Goal: Find specific page/section: Find specific page/section

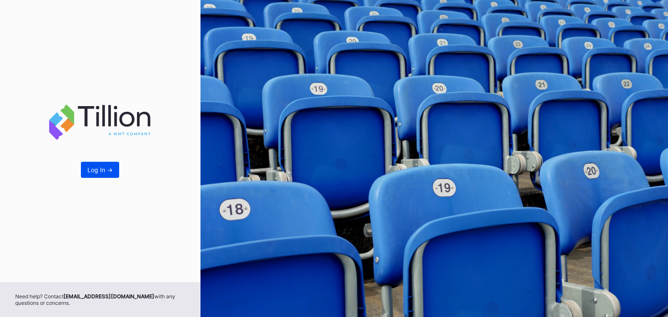
click at [111, 171] on div "Log In ->" at bounding box center [99, 169] width 25 height 7
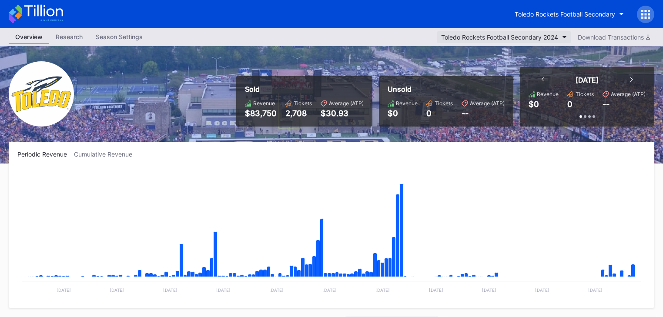
click at [557, 33] on button "Toledo Rockets Football Secondary 2024" at bounding box center [504, 37] width 134 height 12
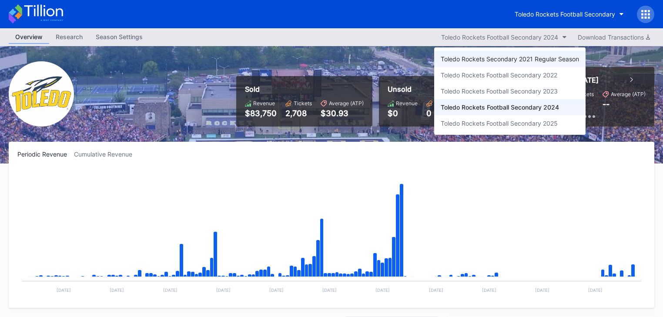
click at [554, 59] on div "Toledo Rockets Secondary 2021 Regular Season" at bounding box center [510, 58] width 138 height 7
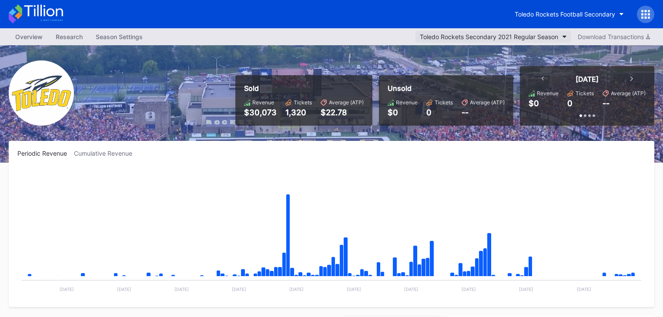
click at [551, 40] on button "Toledo Rockets Secondary 2021 Regular Season" at bounding box center [494, 37] width 156 height 12
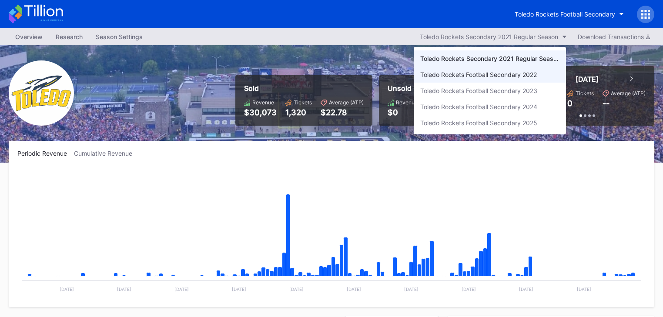
click at [543, 71] on div "Toledo Rockets Football Secondary 2022" at bounding box center [490, 75] width 152 height 16
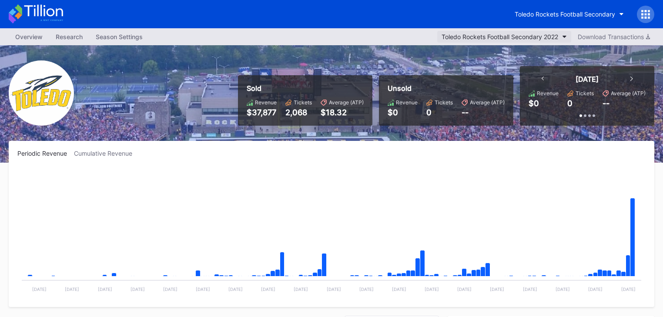
click at [531, 40] on button "Toledo Rockets Football Secondary 2022" at bounding box center [504, 37] width 134 height 12
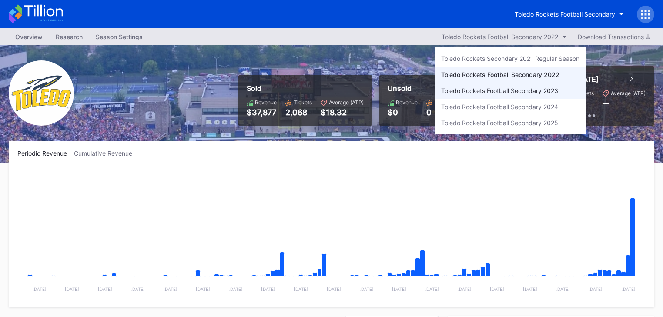
click at [532, 89] on div "Toledo Rockets Football Secondary 2023" at bounding box center [499, 90] width 117 height 7
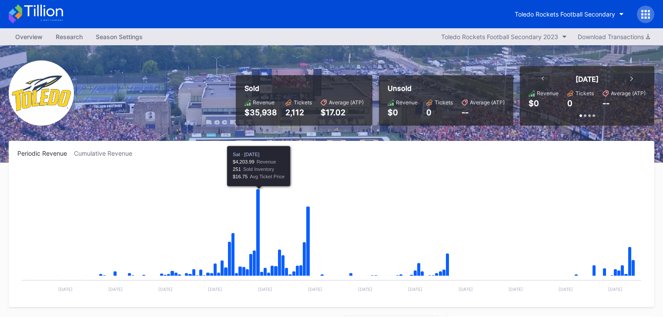
click at [481, 50] on div "Sold Revenue $35,938 Tickets 2,112 Average (ATP) $17.02 Unsold Revenue $0 Ticke…" at bounding box center [331, 104] width 663 height 118
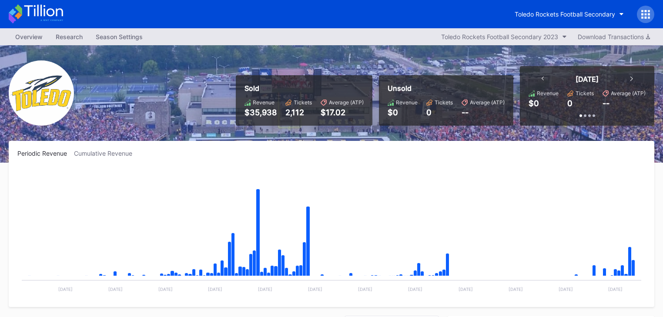
click at [481, 43] on div "Overview Research Season Settings Toledo Rockets Football Secondary 2023 Downlo…" at bounding box center [331, 36] width 663 height 17
click at [489, 28] on div "Overview Research Season Settings Toledo Rockets Football Secondary 2023 Downlo…" at bounding box center [331, 36] width 663 height 17
click at [492, 37] on div "Toledo Rockets Football Secondary 2023" at bounding box center [499, 36] width 117 height 7
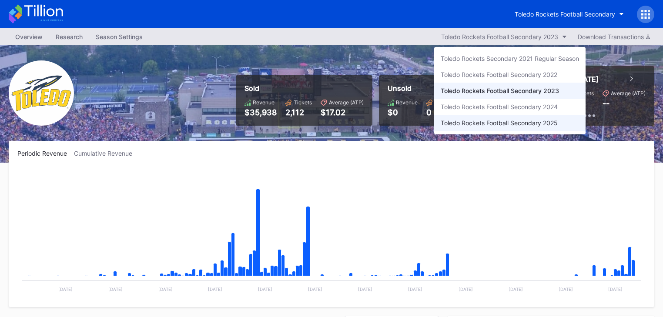
click at [501, 115] on div "Toledo Rockets Football Secondary 2025" at bounding box center [509, 123] width 151 height 16
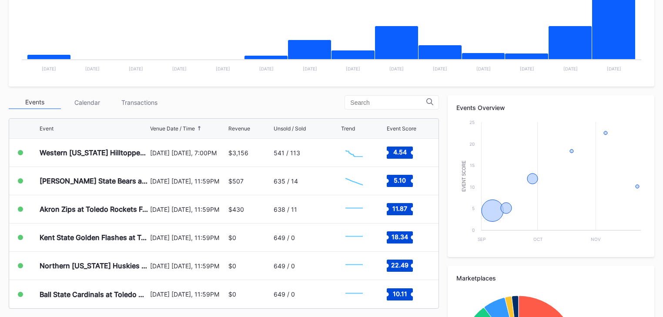
scroll to position [209, 0]
